Goal: Communication & Community: Answer question/provide support

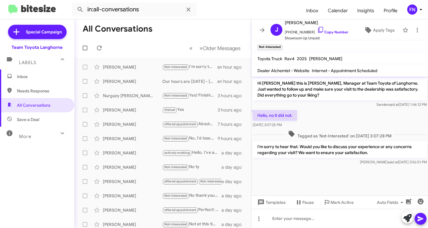
drag, startPoint x: 0, startPoint y: 0, endPoint x: 39, endPoint y: 90, distance: 97.5
click at [40, 91] on span "Needs Response" at bounding box center [42, 91] width 51 height 6
type input "in:needs-response"
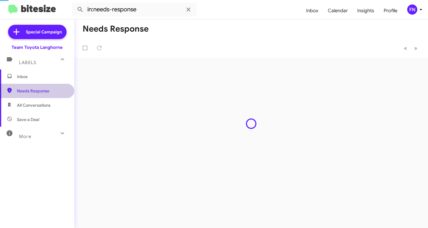
click at [41, 73] on span "Inbox" at bounding box center [42, 76] width 51 height 6
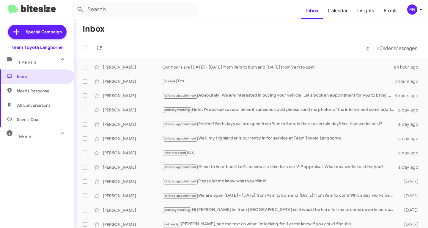
click at [34, 110] on span "All Conversations" at bounding box center [37, 105] width 74 height 14
type input "in:all-conversations"
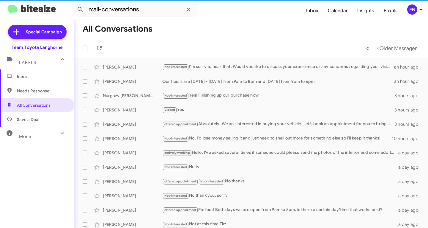
click at [416, 14] on span "FN" at bounding box center [416, 9] width 18 height 10
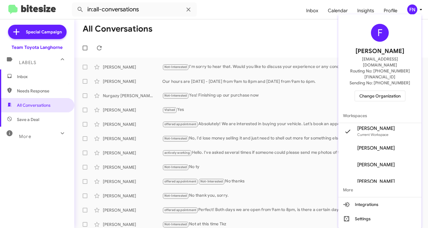
click at [384, 91] on span "Change Organization" at bounding box center [380, 96] width 41 height 10
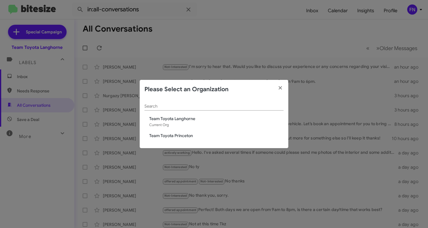
click at [193, 132] on div "Search Team Toyota Langhorne Current Org Team Toyota Princeton" at bounding box center [214, 123] width 149 height 49
click at [192, 133] on span "Team Toyota Princeton" at bounding box center [216, 135] width 134 height 6
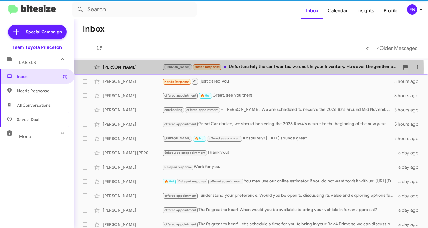
click at [151, 69] on div "Kathlein Mcachen" at bounding box center [133, 67] width 60 height 6
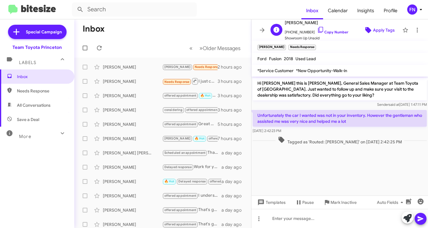
click at [374, 32] on span "Apply Tags" at bounding box center [384, 30] width 22 height 11
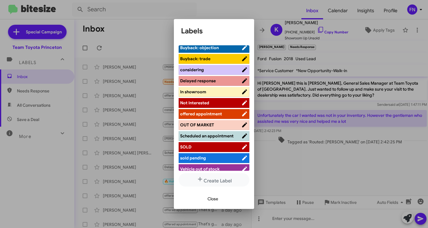
scroll to position [89, 0]
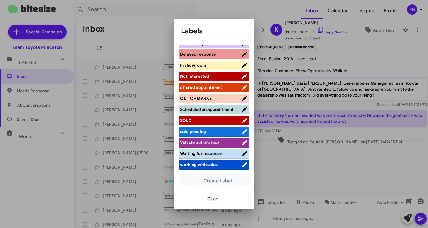
click at [200, 163] on span "working with sales" at bounding box center [198, 164] width 37 height 5
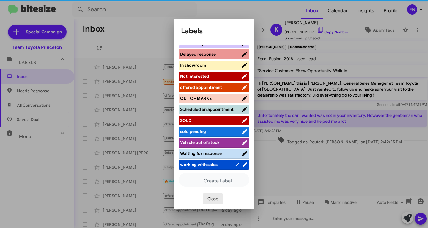
click at [208, 202] on span "Close" at bounding box center [213, 198] width 11 height 11
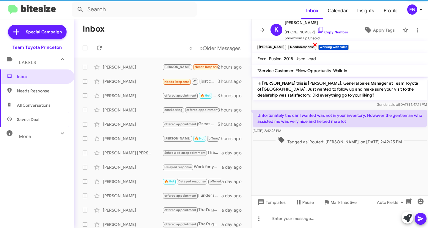
click at [313, 45] on span "×" at bounding box center [315, 44] width 5 height 7
click at [109, 83] on div "Ankur Sharma" at bounding box center [133, 81] width 60 height 6
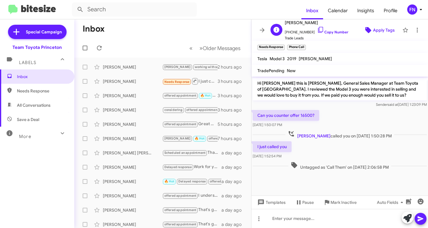
click at [382, 30] on span "Apply Tags" at bounding box center [384, 30] width 22 height 11
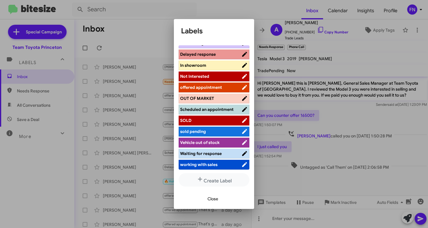
click at [204, 166] on span "working with sales" at bounding box center [198, 164] width 37 height 5
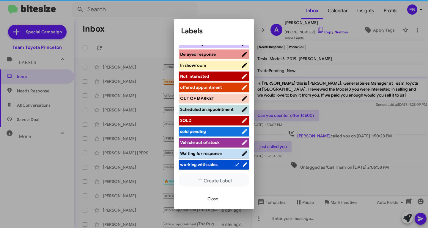
click at [210, 202] on span "Close" at bounding box center [213, 198] width 11 height 11
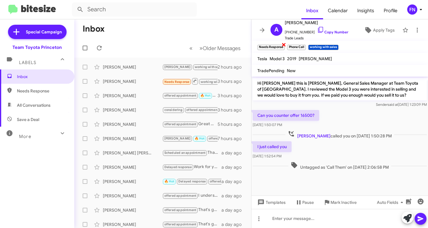
click at [285, 42] on span "×" at bounding box center [284, 44] width 5 height 7
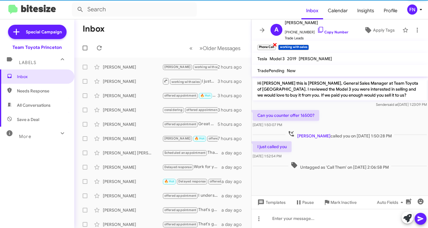
click at [274, 47] on span "×" at bounding box center [275, 44] width 5 height 7
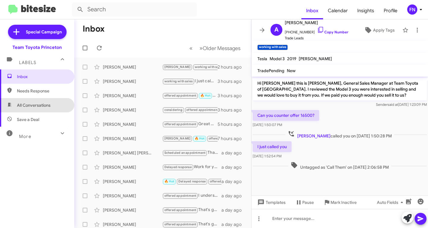
click at [57, 107] on span "All Conversations" at bounding box center [37, 105] width 74 height 14
type input "in:all-conversations"
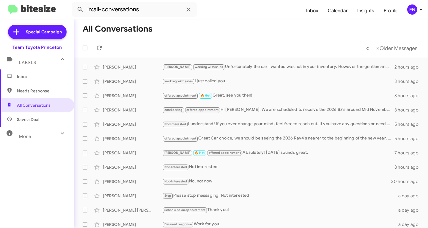
drag, startPoint x: 400, startPoint y: 11, endPoint x: 404, endPoint y: 11, distance: 4.2
click at [401, 11] on span "Profile" at bounding box center [390, 10] width 23 height 17
click at [407, 10] on button "FN" at bounding box center [412, 9] width 19 height 10
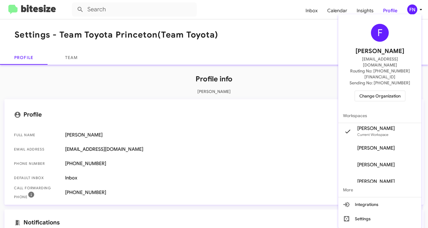
click at [382, 90] on div "F Felicia Nazario fnazario@teamtoyota.net Routing No: +1 (609) 557-3422 Sending…" at bounding box center [380, 63] width 83 height 92
click at [383, 91] on span "Change Organization" at bounding box center [380, 96] width 41 height 10
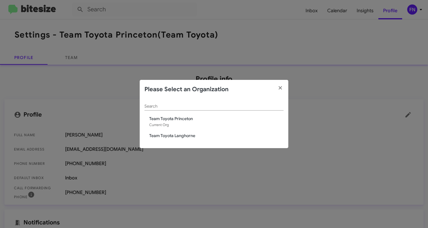
click at [152, 132] on span "Team Toyota Langhorne" at bounding box center [216, 135] width 134 height 6
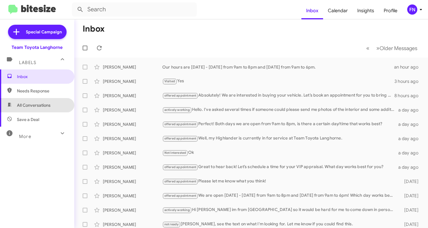
click at [46, 106] on span "All Conversations" at bounding box center [34, 105] width 34 height 6
type input "in:all-conversations"
